Goal: Information Seeking & Learning: Check status

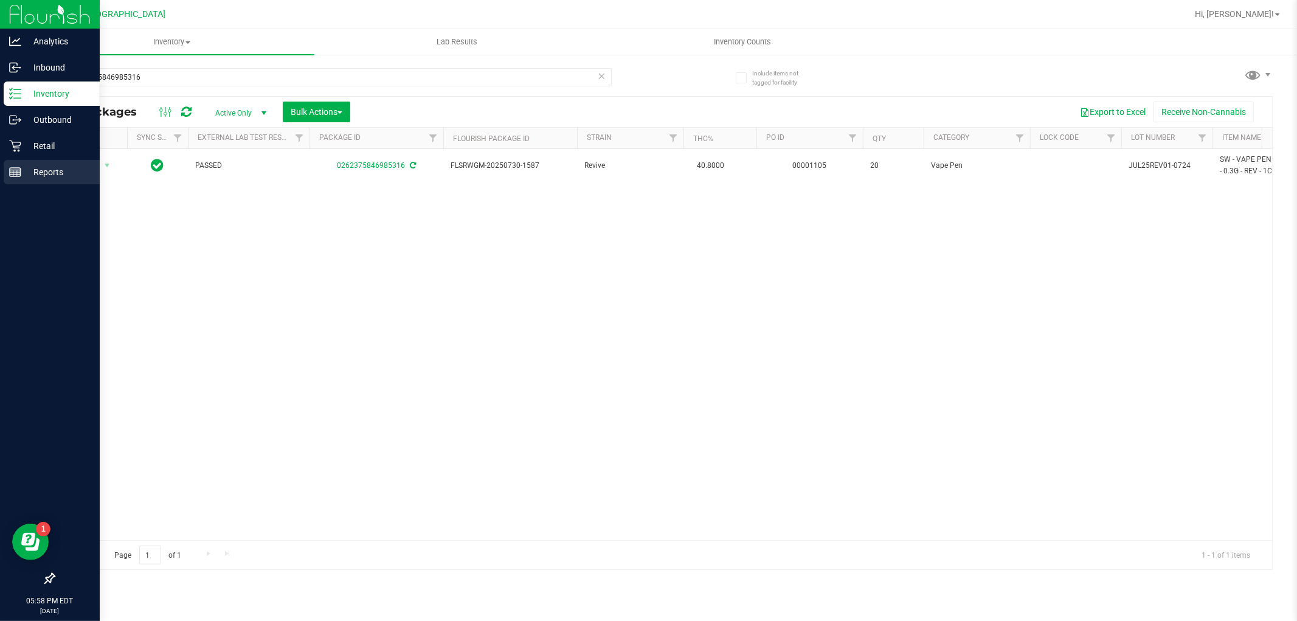
click at [50, 171] on p "Reports" at bounding box center [57, 172] width 73 height 15
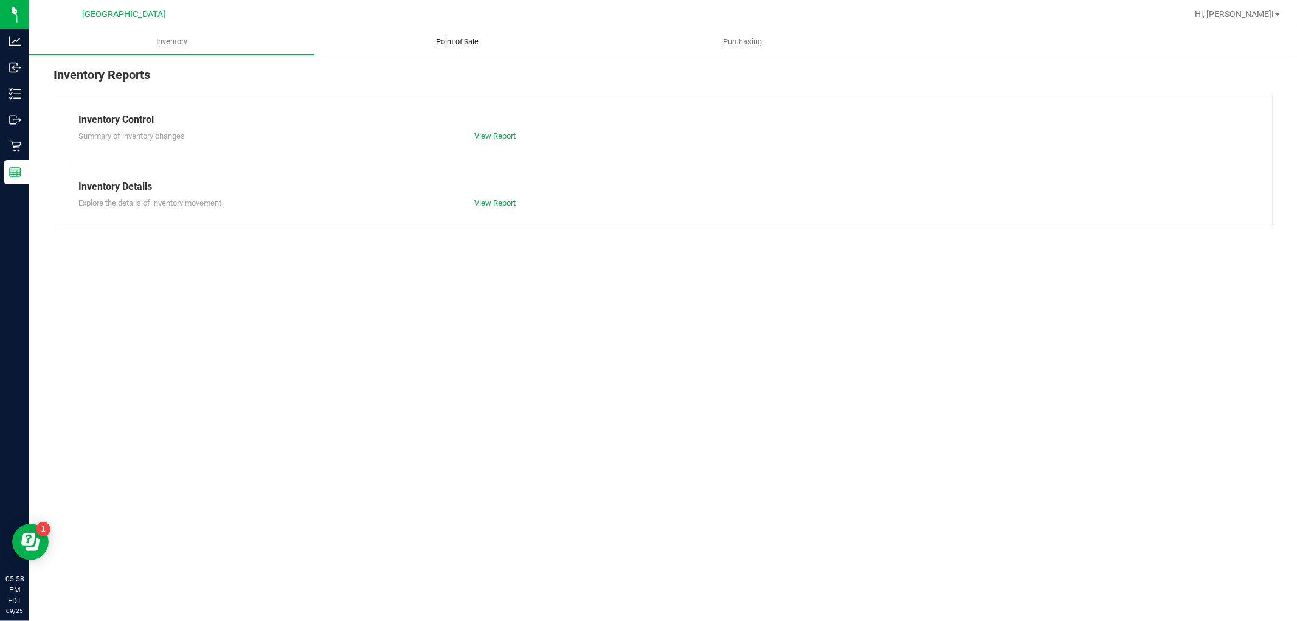
click at [466, 43] on span "Point of Sale" at bounding box center [457, 41] width 75 height 11
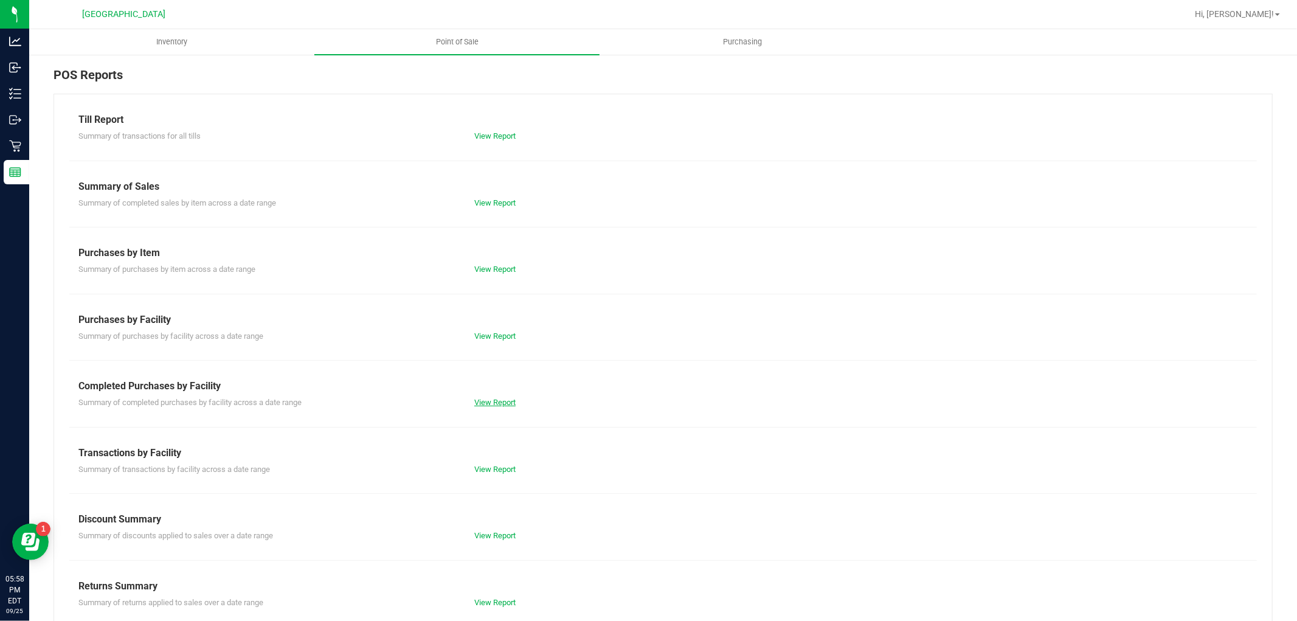
click at [500, 406] on link "View Report" at bounding box center [494, 402] width 41 height 9
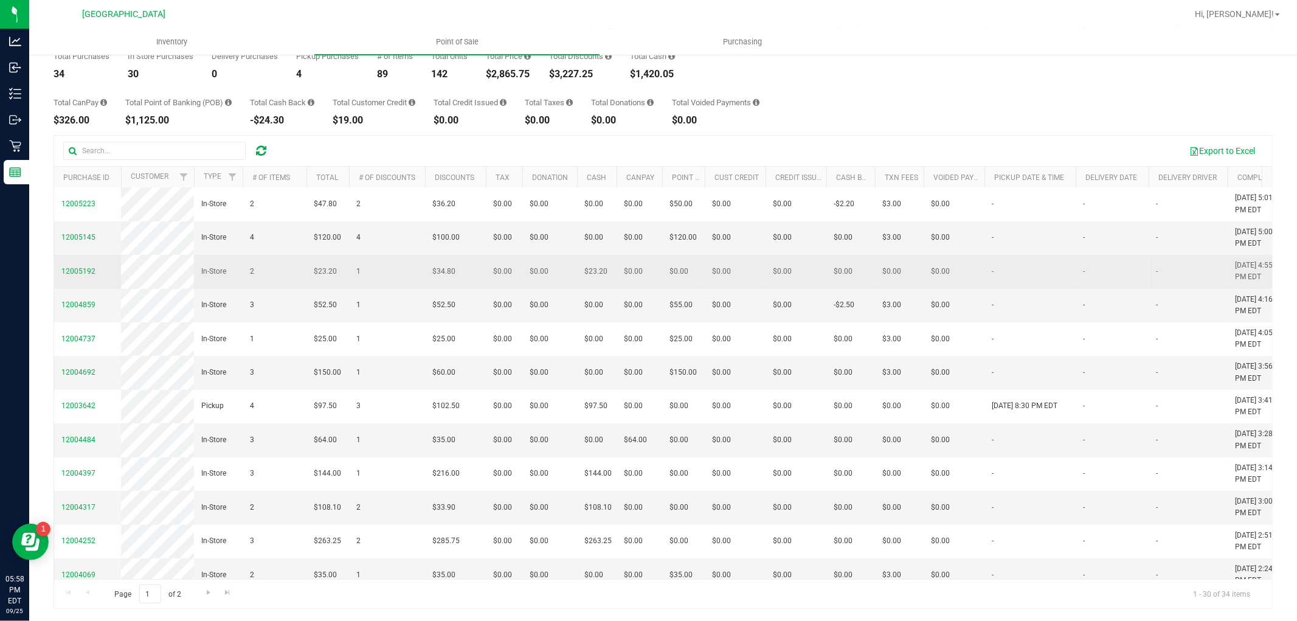
drag, startPoint x: 1106, startPoint y: 469, endPoint x: 64, endPoint y: 375, distance: 1045.3
click at [64, 375] on tbody "12005642 In-Store 2 $56.00 1 $84.00 $0.00 $0.00 $0.00 $0.00 $0.00 $0.00 $0.00 $…" at bounding box center [923, 519] width 1739 height 1068
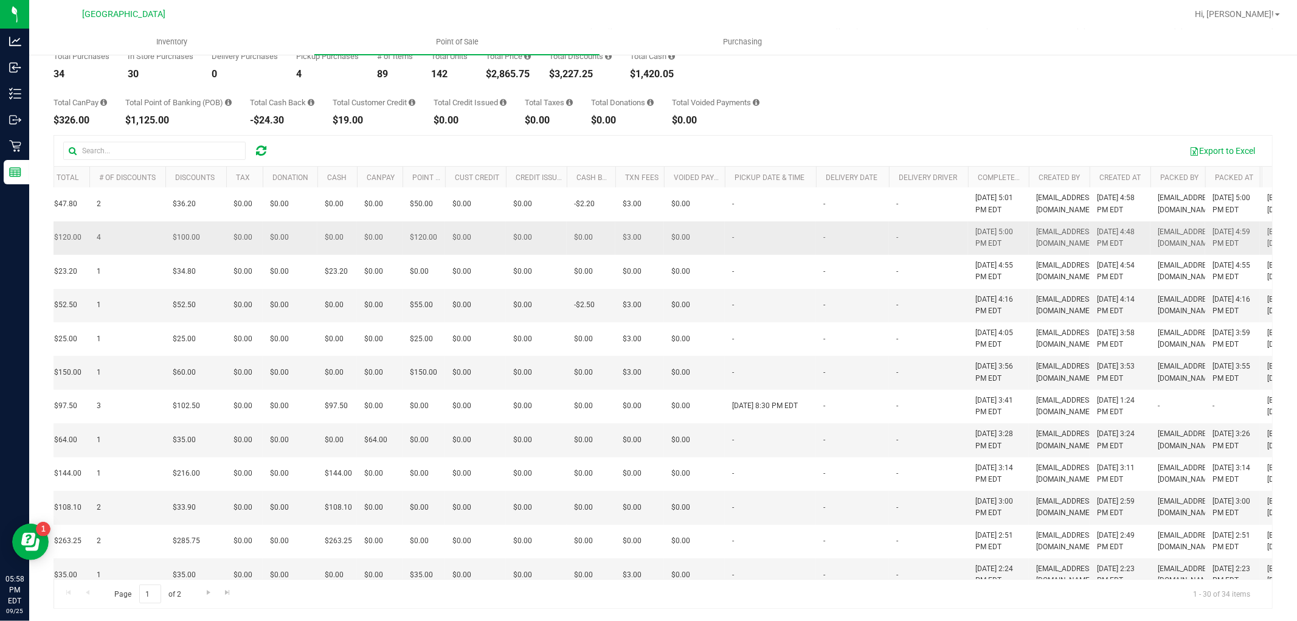
click at [752, 255] on td "-" at bounding box center [770, 237] width 91 height 33
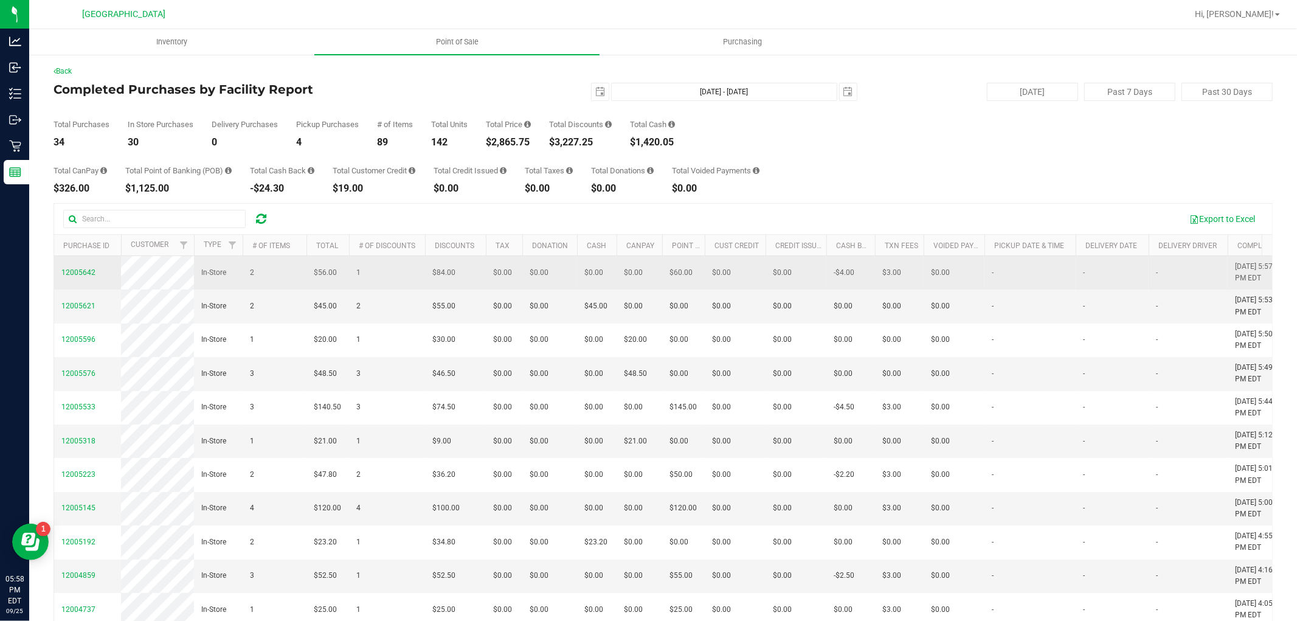
drag, startPoint x: 1020, startPoint y: 327, endPoint x: 108, endPoint y: 261, distance: 914.5
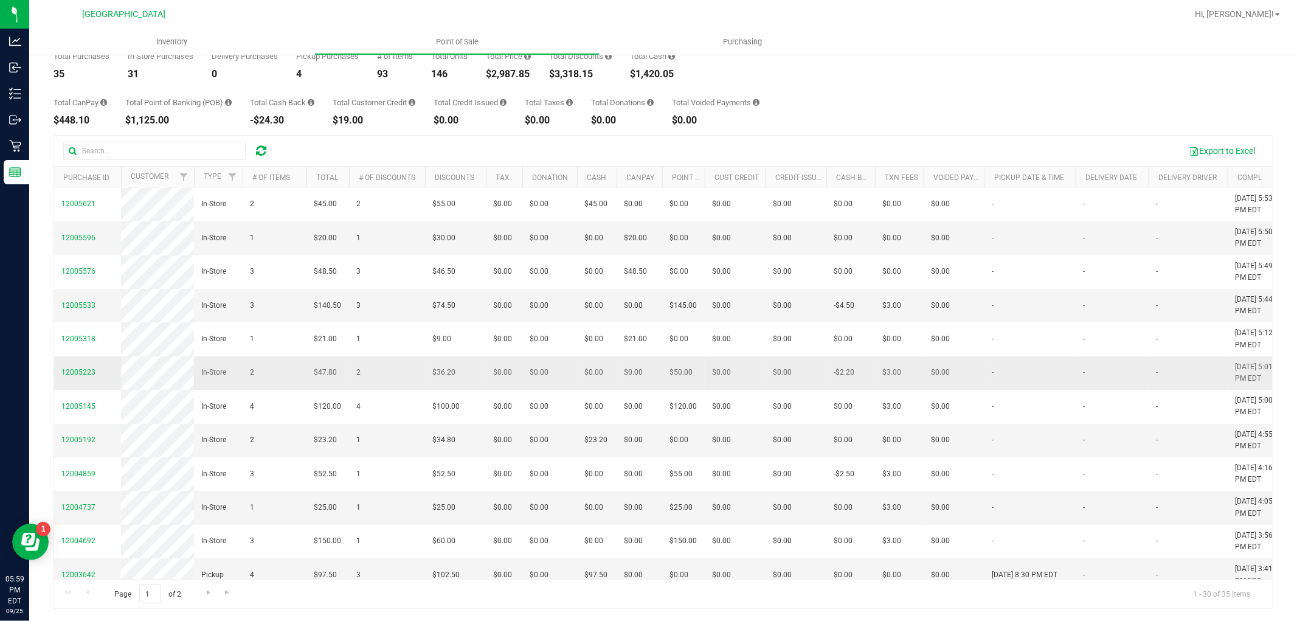
scroll to position [0, 9]
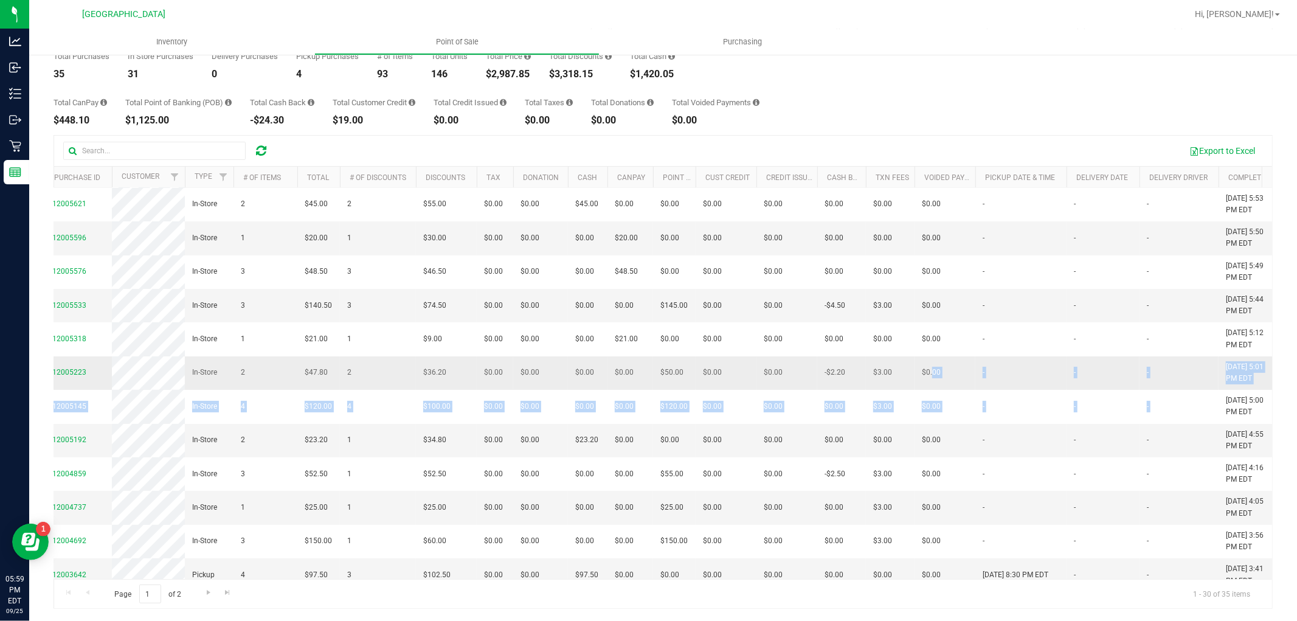
drag, startPoint x: 1243, startPoint y: 518, endPoint x: 935, endPoint y: 457, distance: 314.2
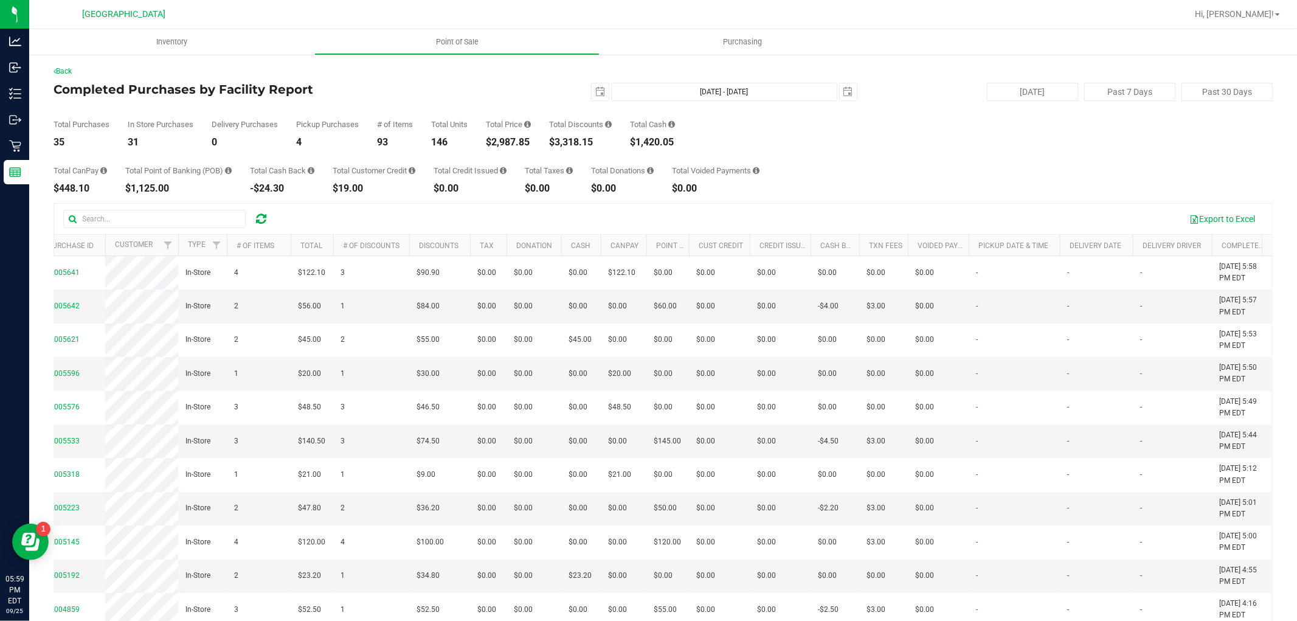
scroll to position [0, 0]
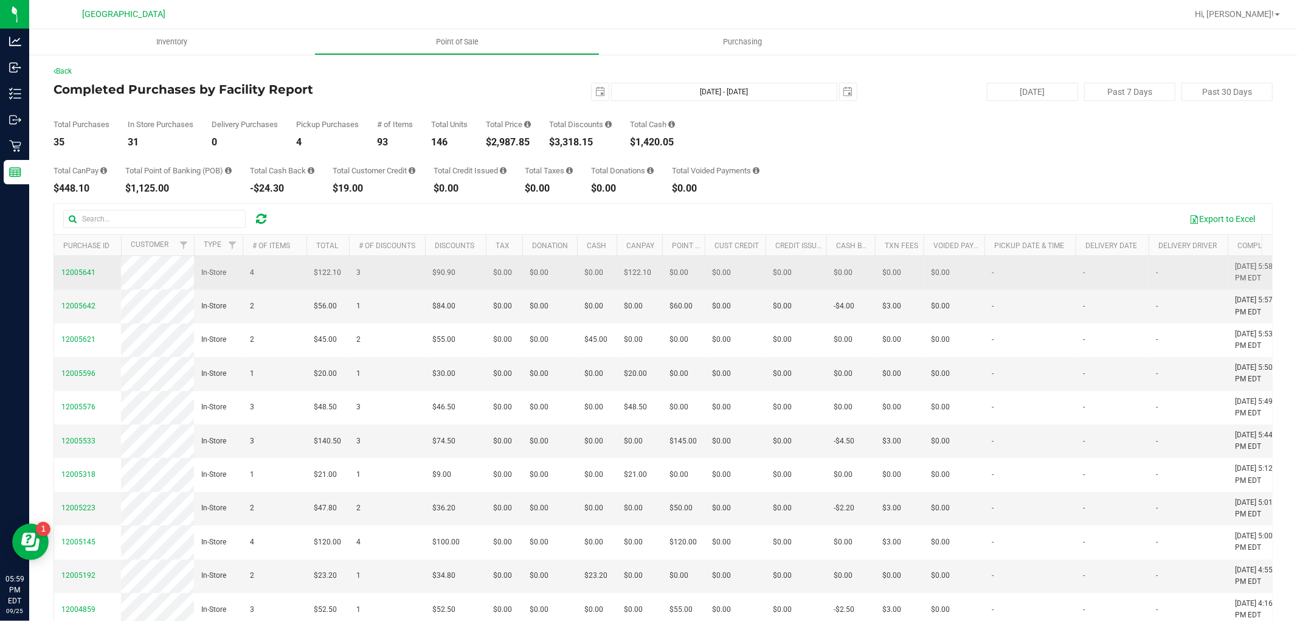
drag, startPoint x: 1244, startPoint y: 513, endPoint x: 305, endPoint y: 280, distance: 966.8
